Goal: Transaction & Acquisition: Purchase product/service

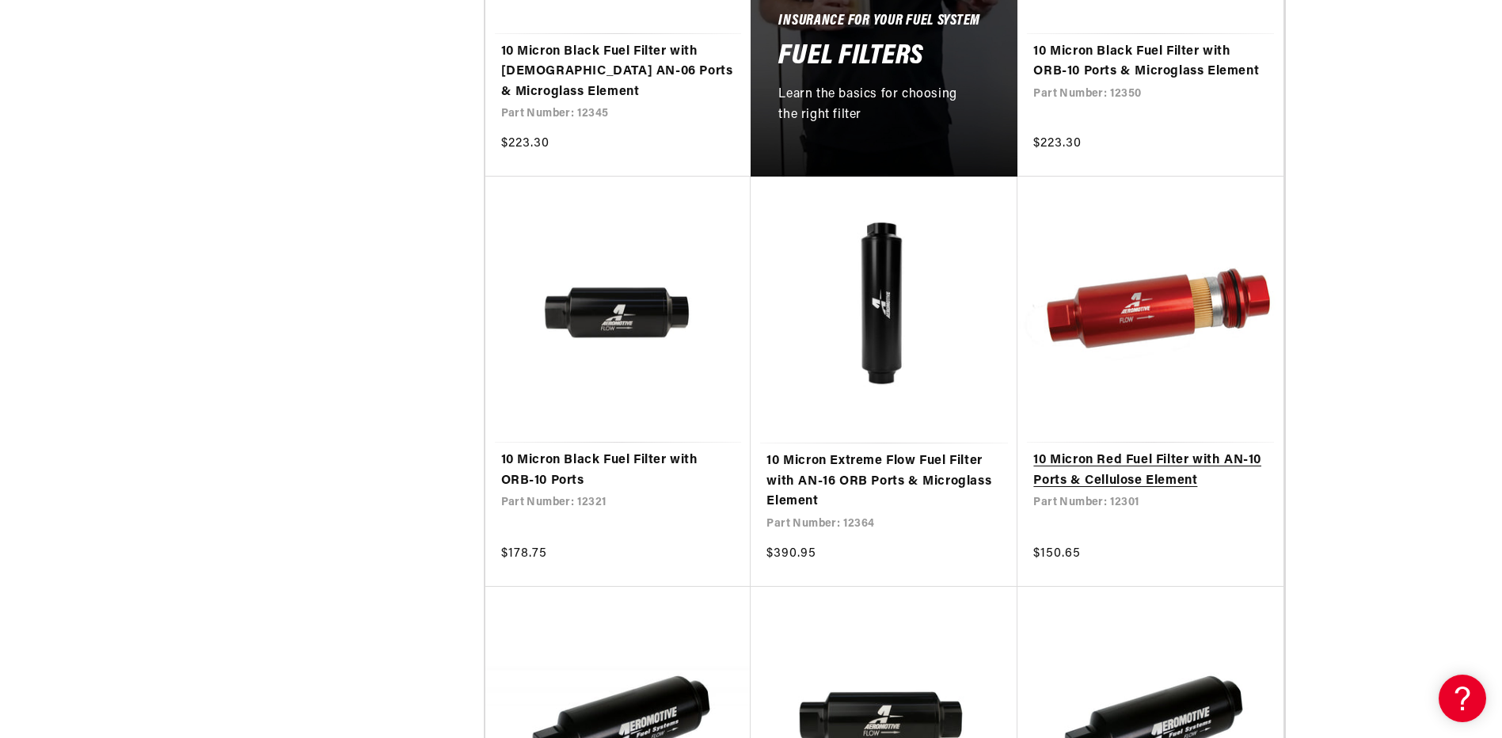
scroll to position [1108, 0]
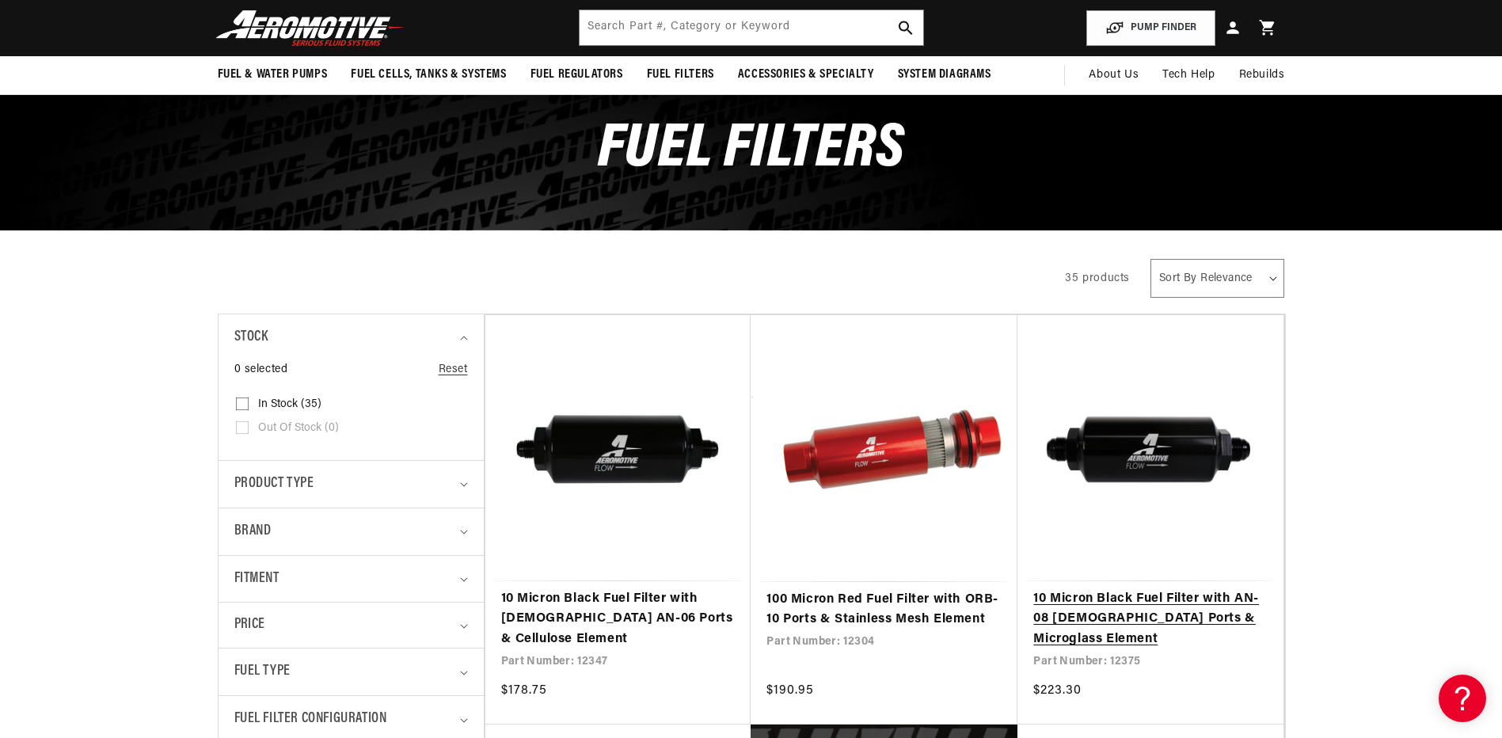
scroll to position [79, 0]
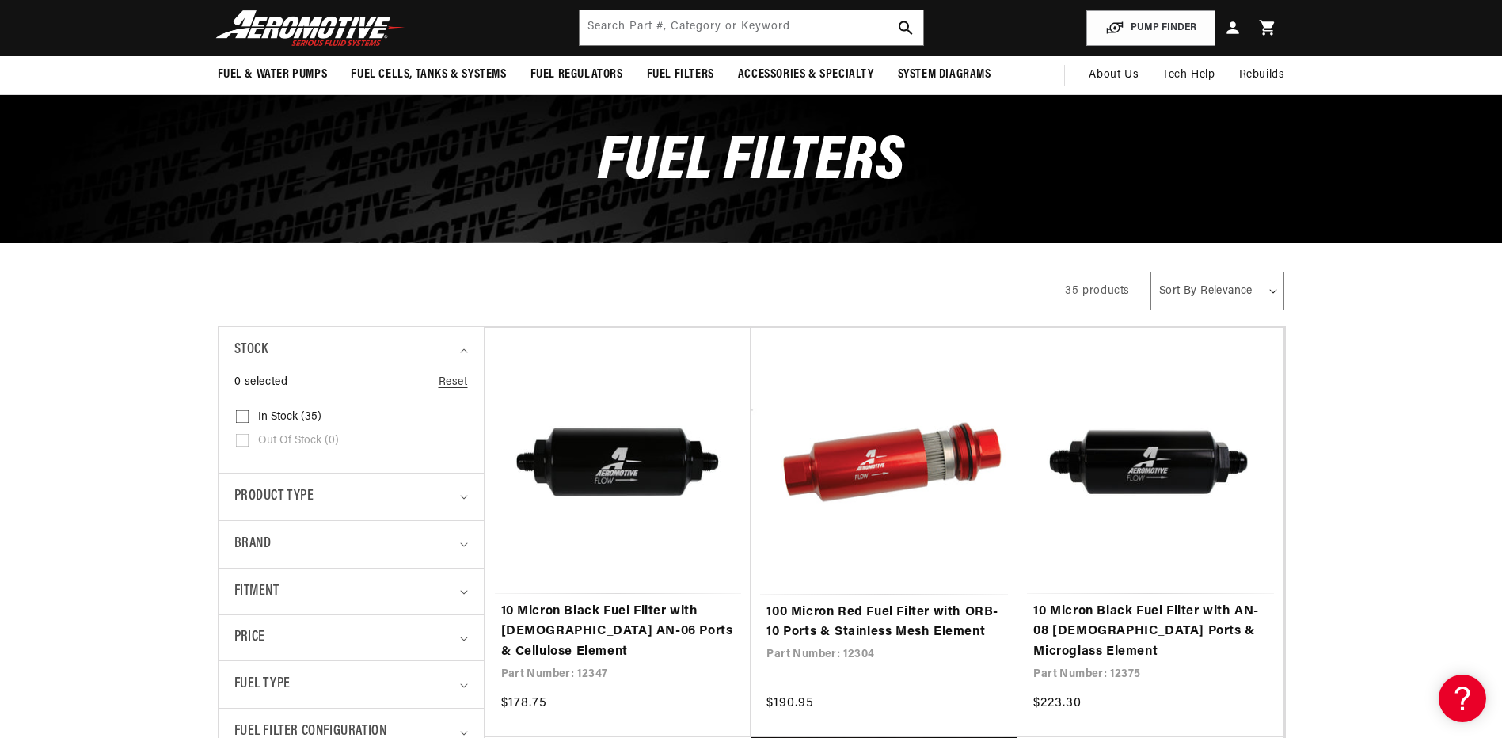
click at [1259, 297] on select "Sort By Relevance Sort By Price, Low to High Sort By Price, High to Low" at bounding box center [1217, 291] width 134 height 39
select select "price-ascending"
click at [1151, 272] on select "Sort By Relevance Sort By Price, Low to High Sort By Price, High to Low" at bounding box center [1217, 291] width 134 height 39
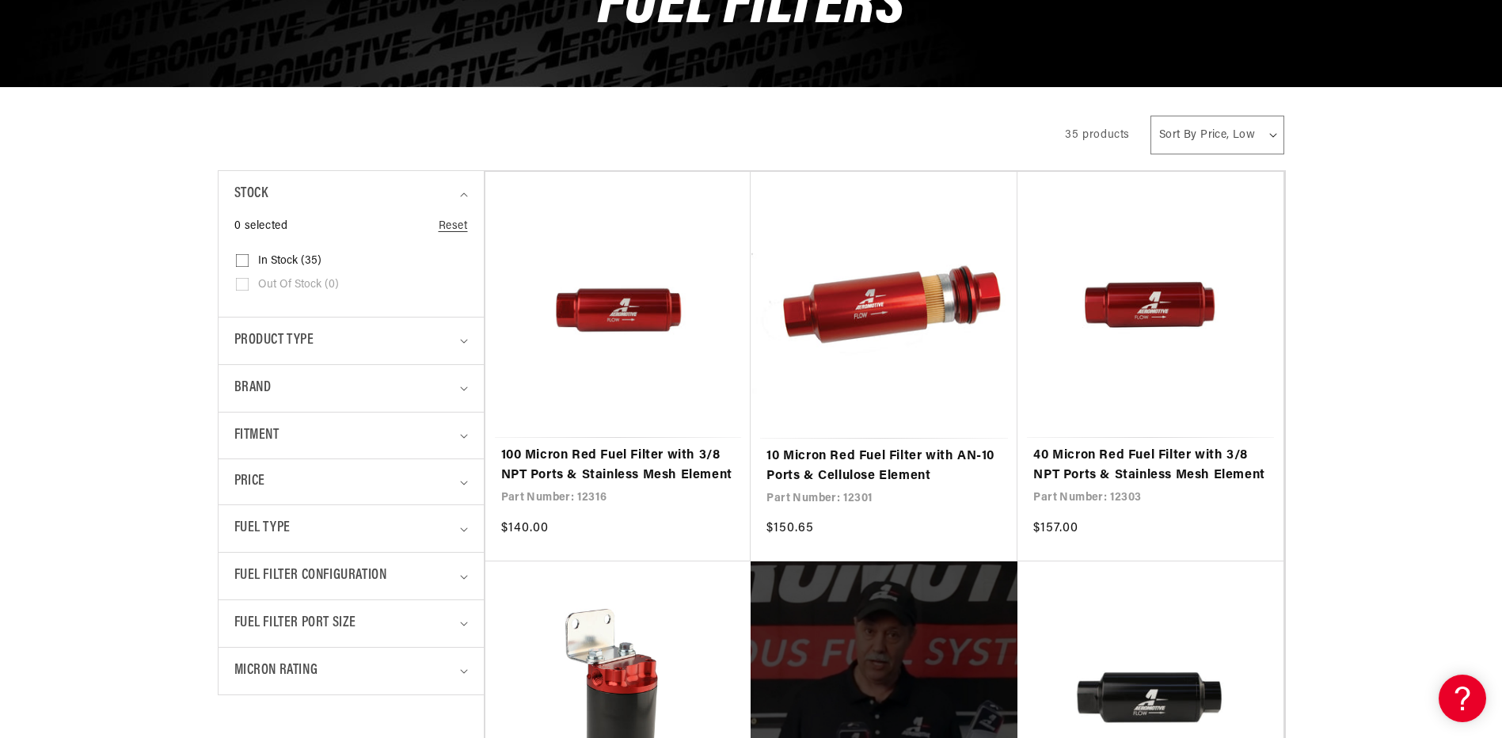
scroll to position [238, 0]
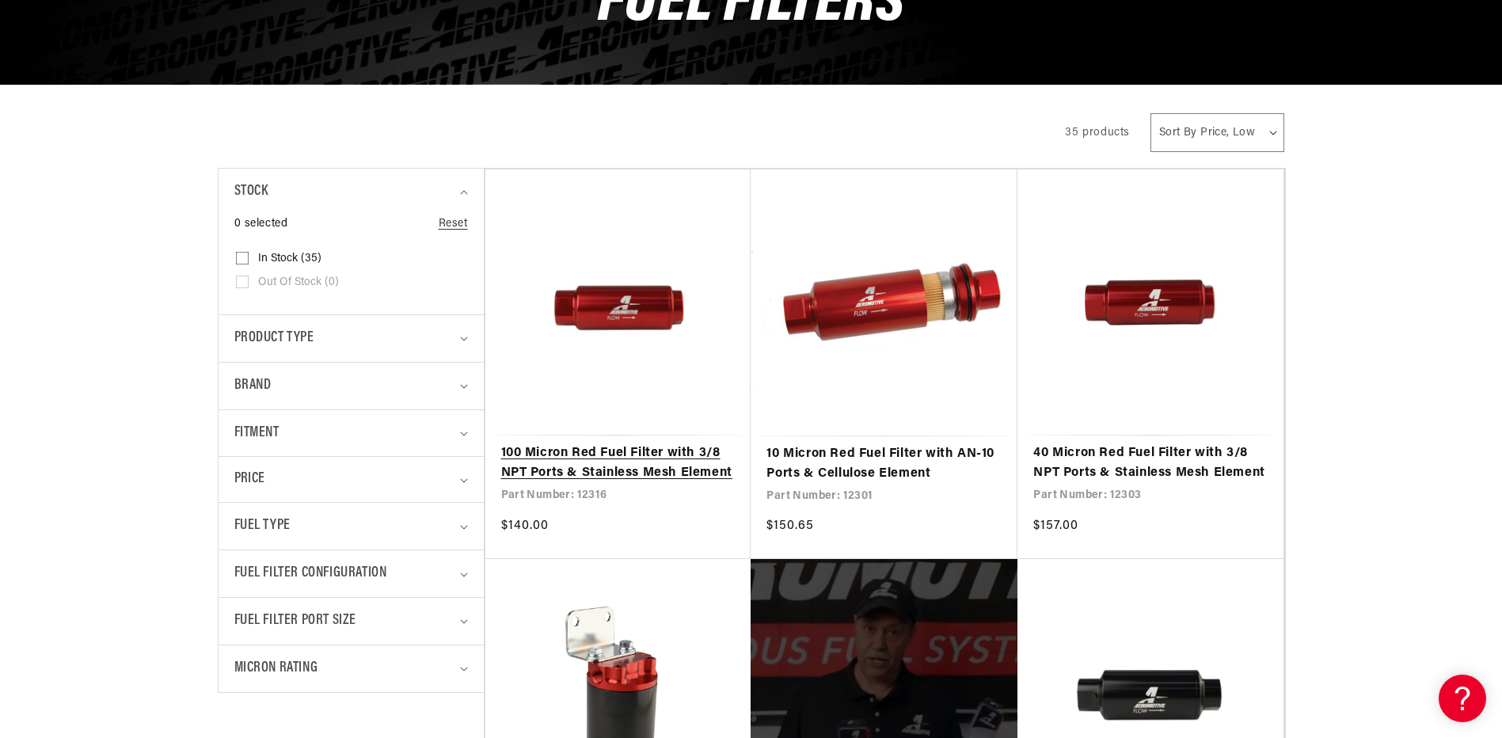
click at [601, 450] on link "100 Micron Red Fuel Filter with 3/8 NPT Ports & Stainless Mesh Element" at bounding box center [618, 463] width 234 height 40
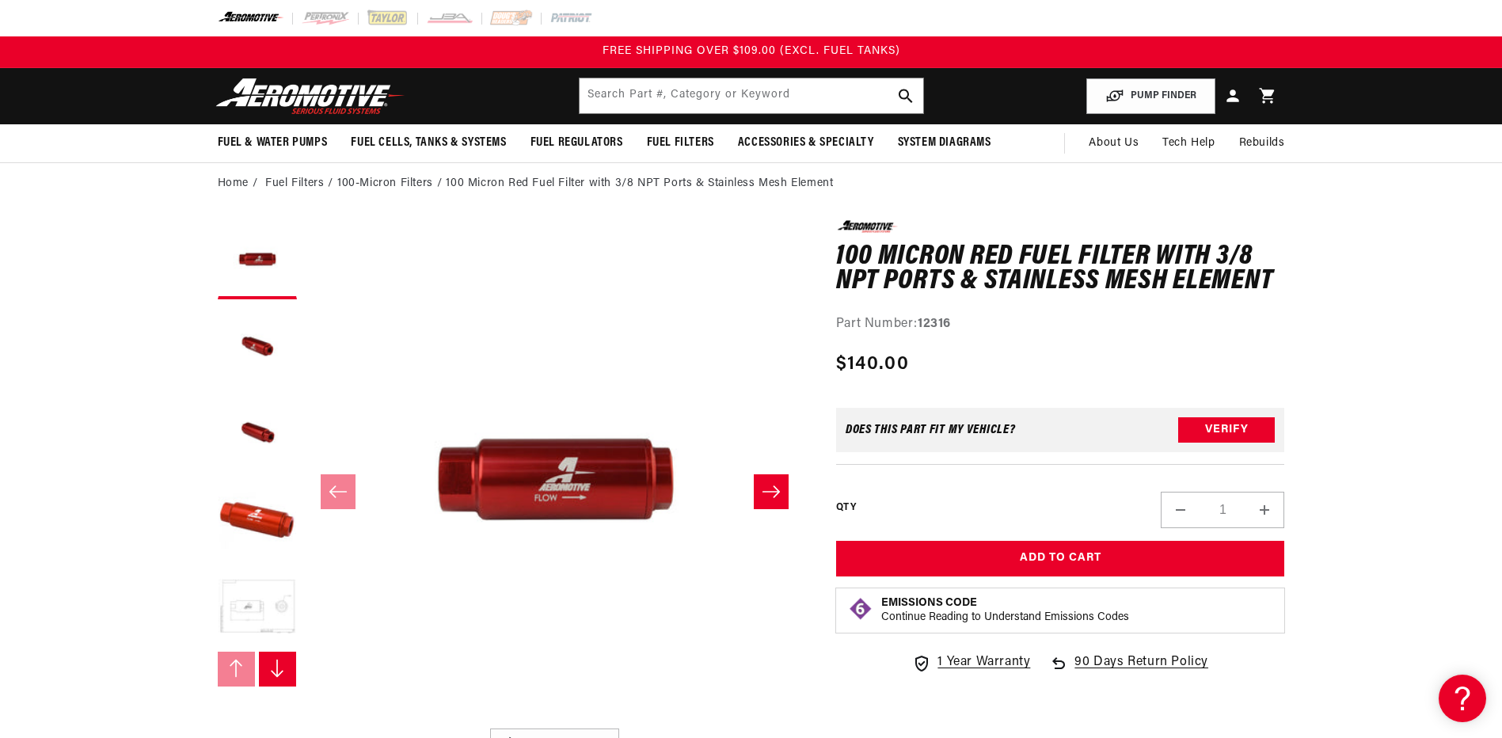
click at [269, 592] on button "Load image 5 in gallery view" at bounding box center [257, 607] width 79 height 79
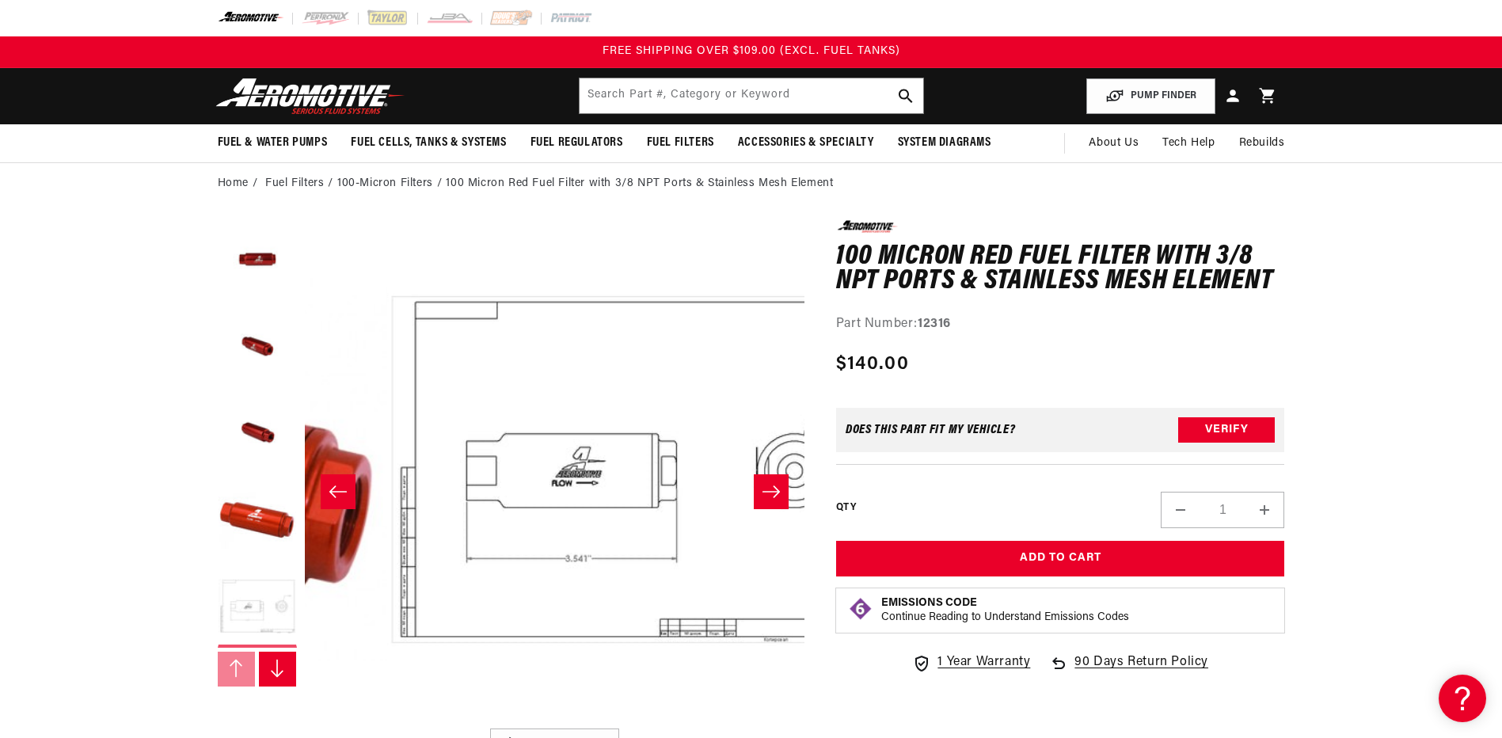
scroll to position [1, 2000]
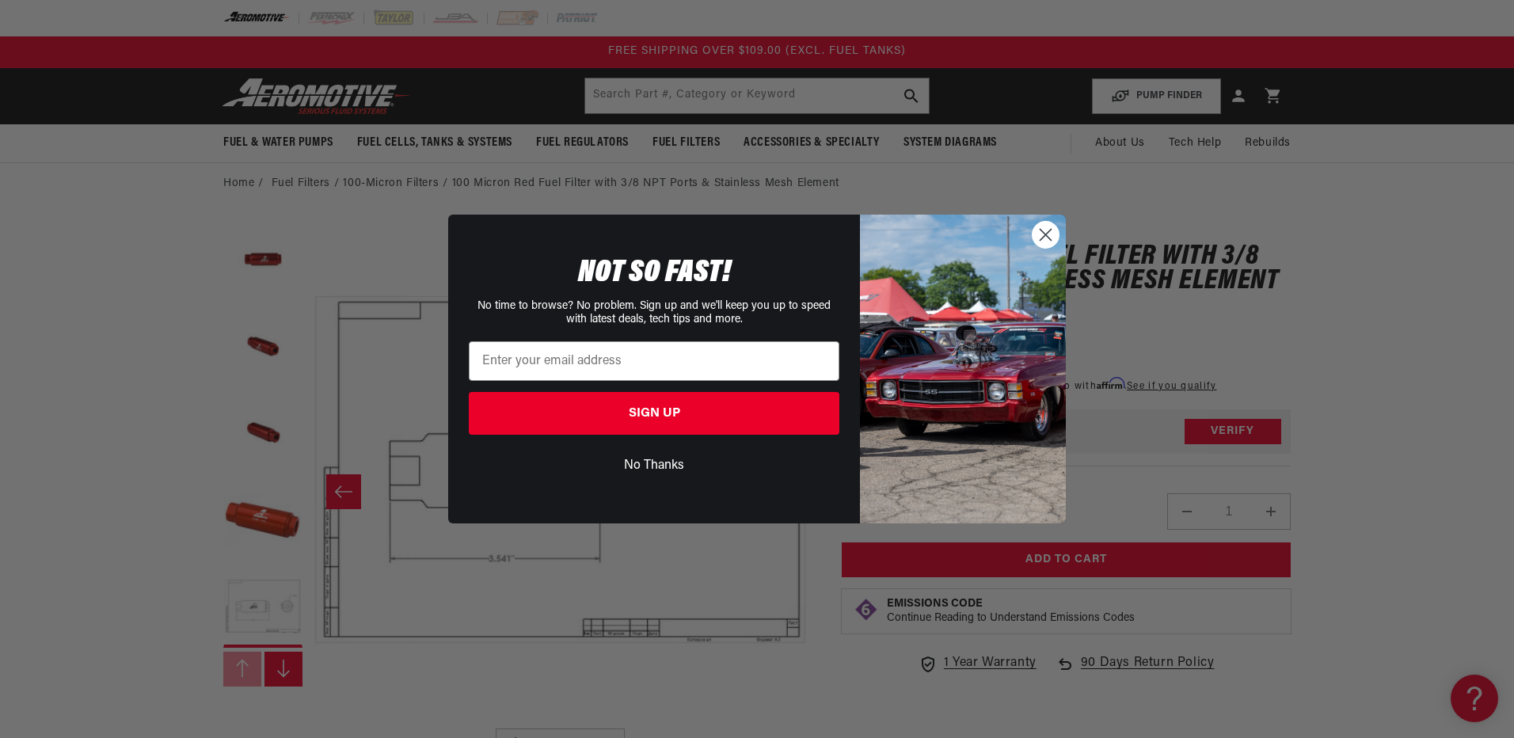
click at [638, 466] on button "No Thanks" at bounding box center [654, 465] width 371 height 30
